Goal: Navigation & Orientation: Find specific page/section

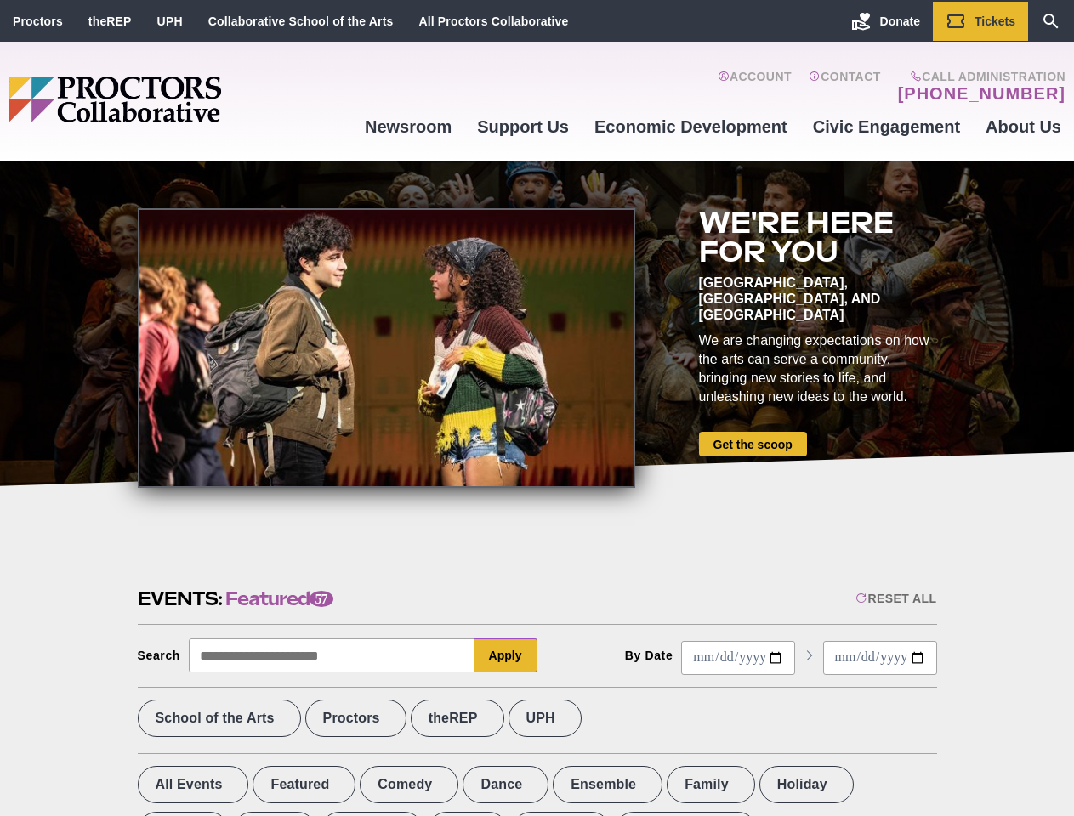
click at [537, 408] on div at bounding box center [386, 348] width 497 height 280
click at [895, 599] on div "Reset All" at bounding box center [895, 599] width 81 height 14
click at [506, 656] on button "Apply" at bounding box center [505, 656] width 63 height 34
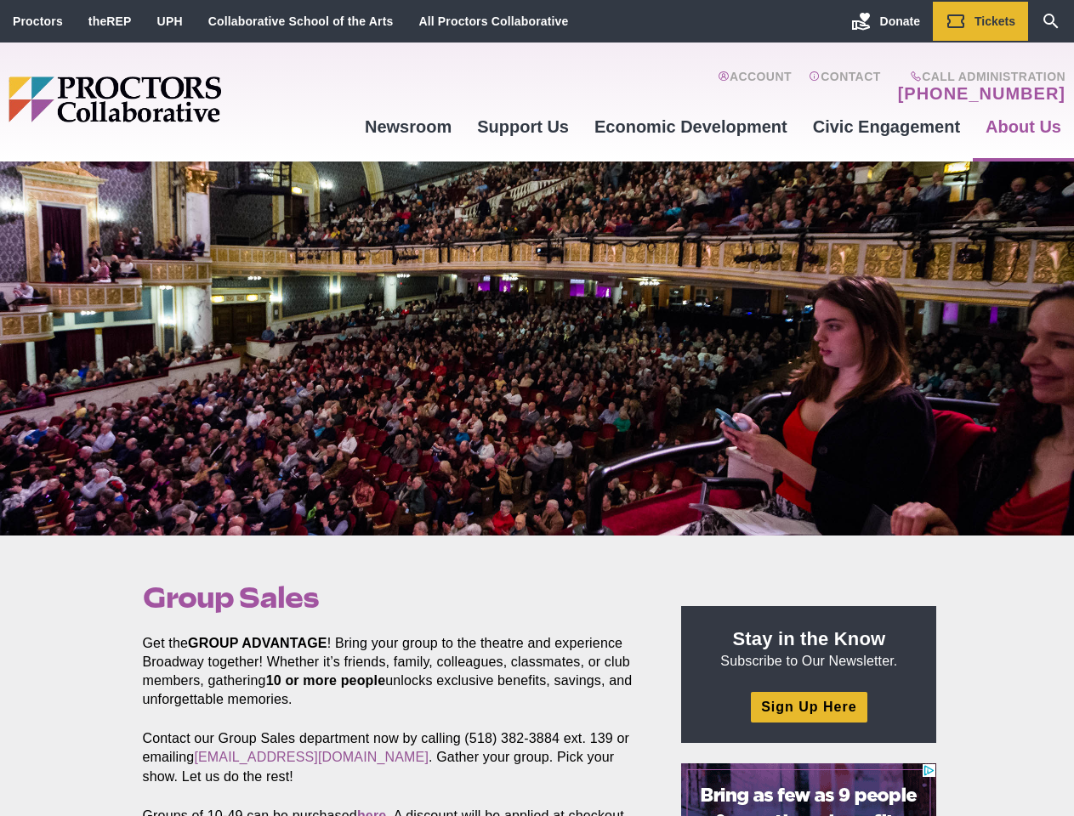
click at [537, 408] on div at bounding box center [537, 349] width 1074 height 374
